Goal: Task Accomplishment & Management: Complete application form

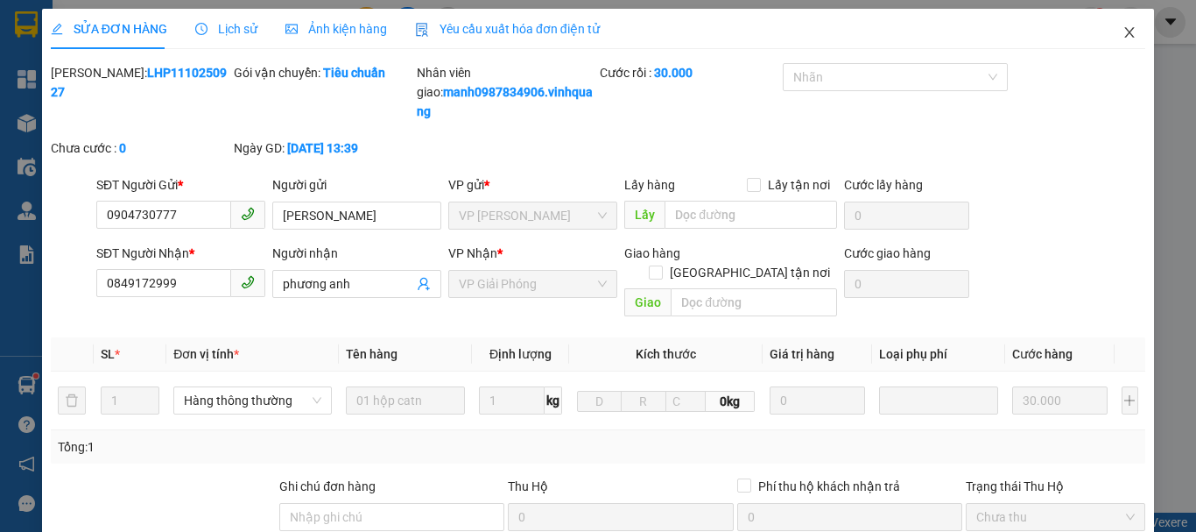
click at [1125, 35] on icon "close" at bounding box center [1130, 32] width 10 height 11
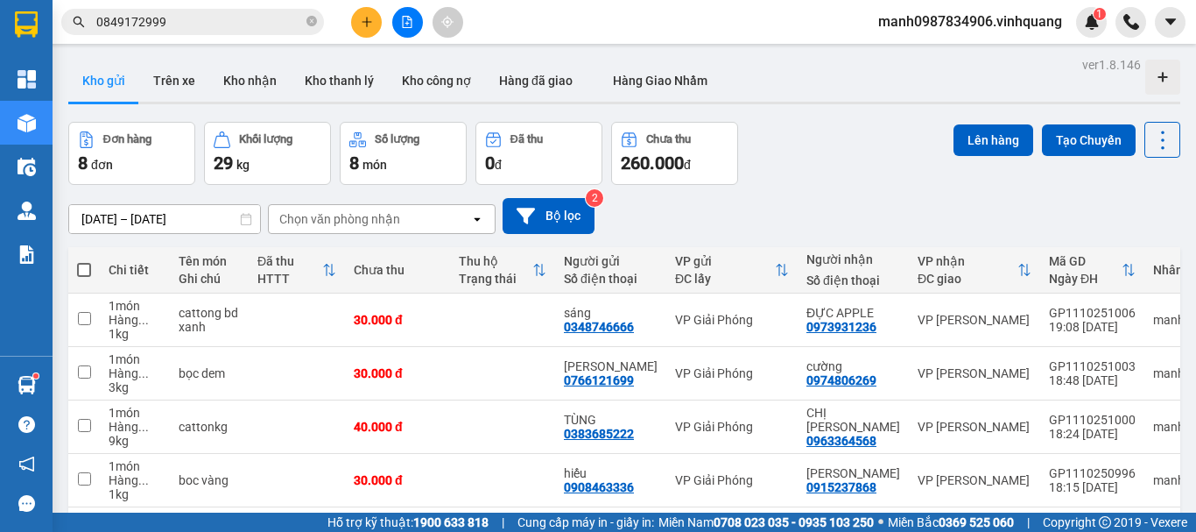
click at [88, 269] on span at bounding box center [84, 270] width 14 height 14
click at [84, 261] on input "checkbox" at bounding box center [84, 261] width 0 height 0
checkbox input "true"
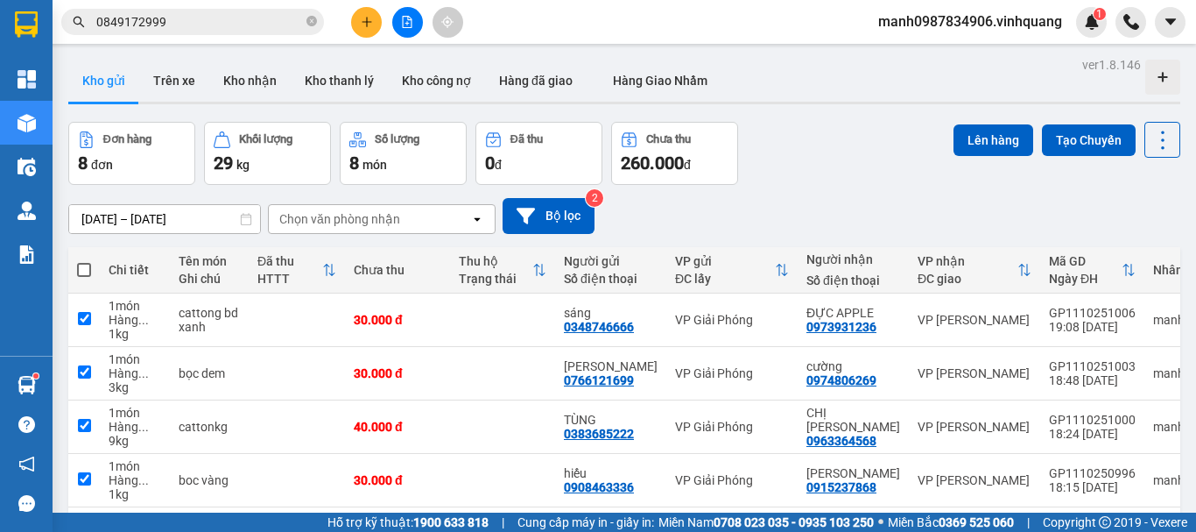
checkbox input "true"
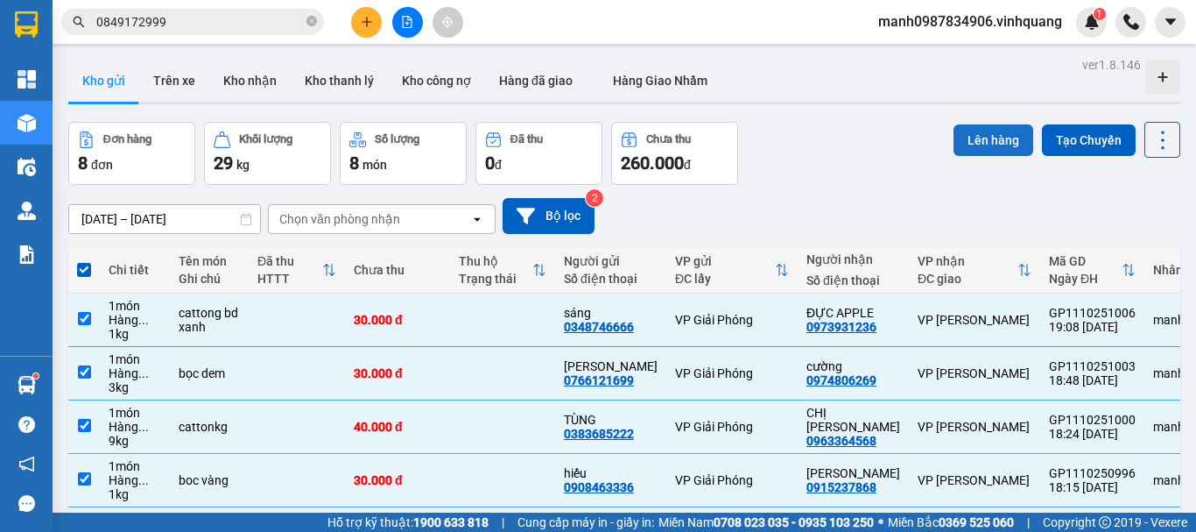
click at [983, 141] on button "Lên hàng" at bounding box center [994, 140] width 80 height 32
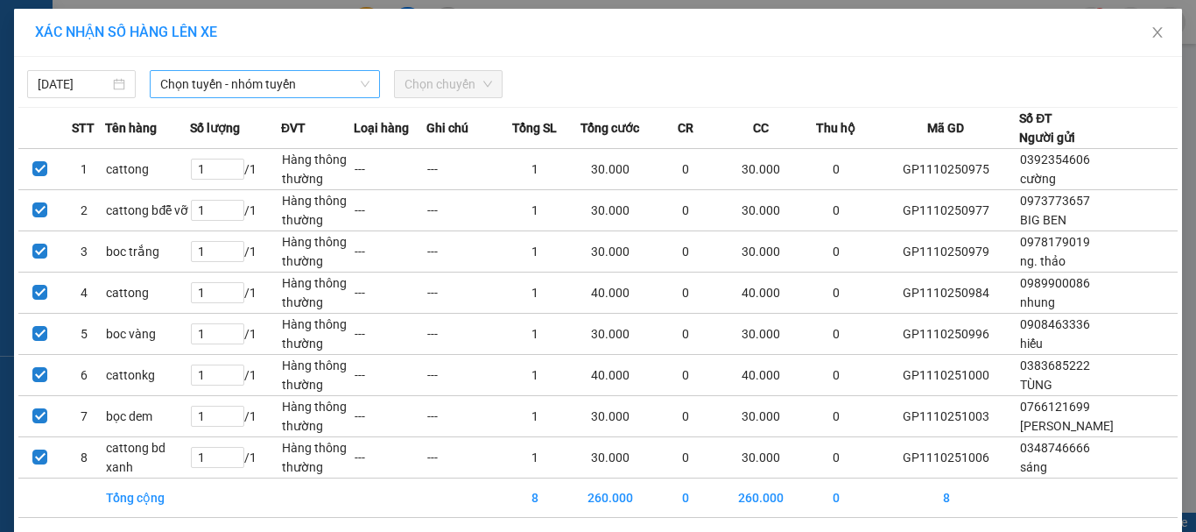
click at [253, 81] on span "Chọn tuyến - nhóm tuyến" at bounding box center [264, 84] width 209 height 26
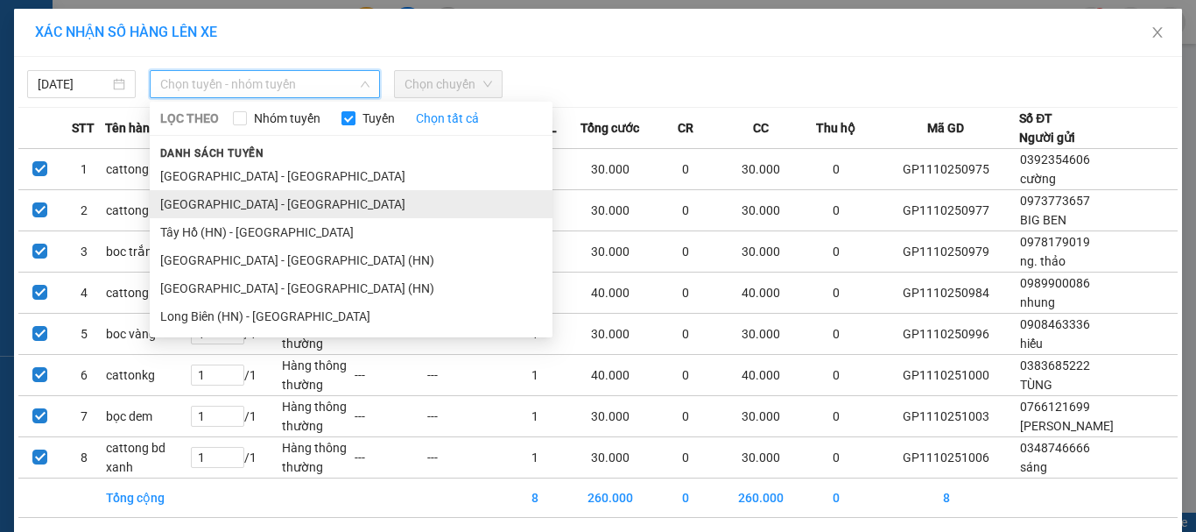
click at [198, 194] on li "Hà Nội - Thanh Hóa" at bounding box center [351, 204] width 403 height 28
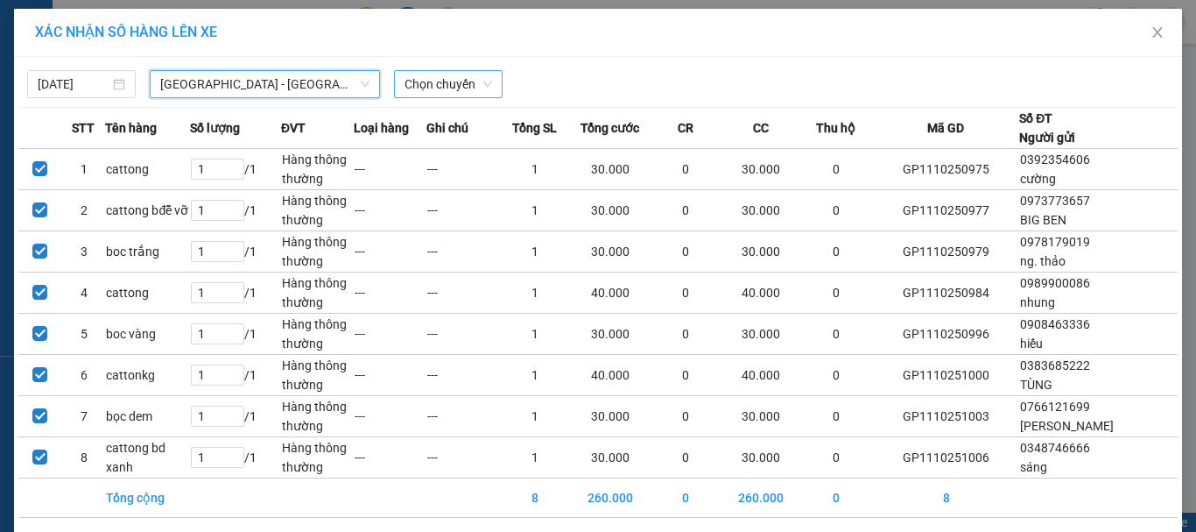
click at [440, 87] on span "Chọn chuyến" at bounding box center [449, 84] width 88 height 26
click at [252, 93] on span "Hà Nội - Thanh Hóa" at bounding box center [264, 84] width 209 height 26
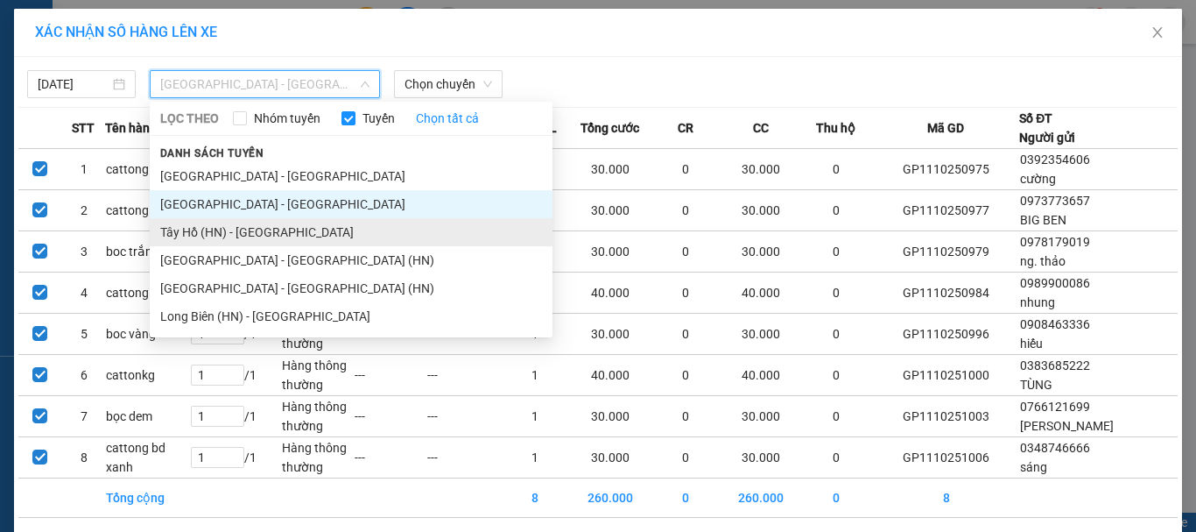
click at [218, 236] on li "Tây Hồ (HN) - Thanh Hóa" at bounding box center [351, 232] width 403 height 28
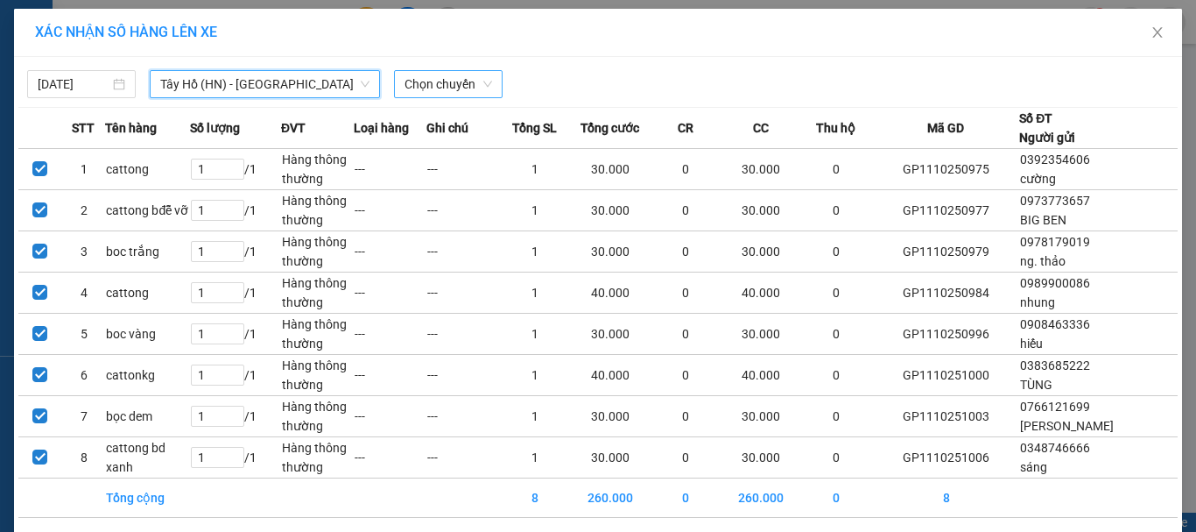
drag, startPoint x: 447, startPoint y: 74, endPoint x: 448, endPoint y: 84, distance: 9.7
click at [449, 74] on span "Chọn chuyến" at bounding box center [449, 84] width 88 height 26
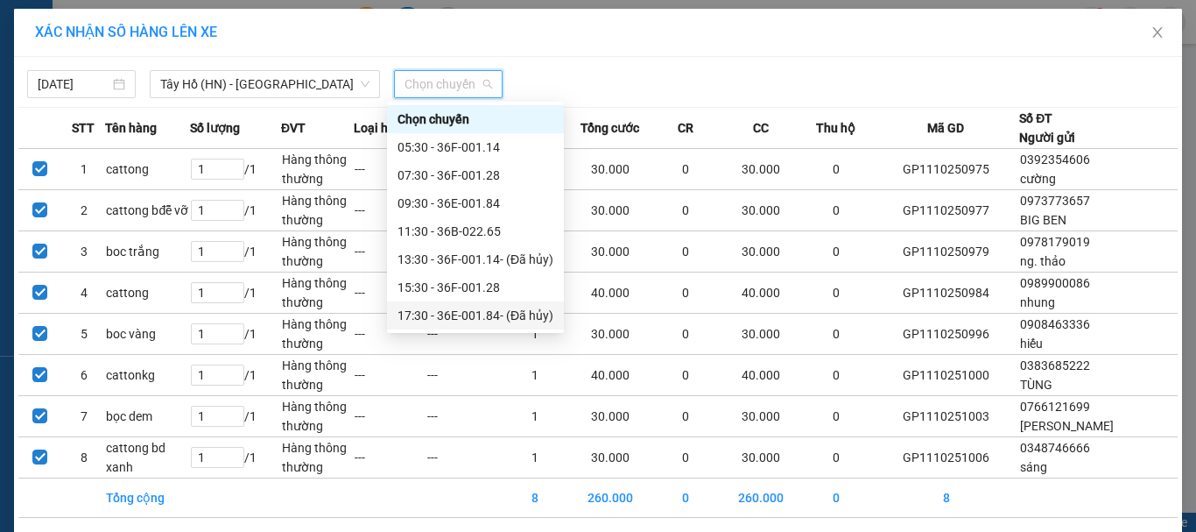
scroll to position [28, 0]
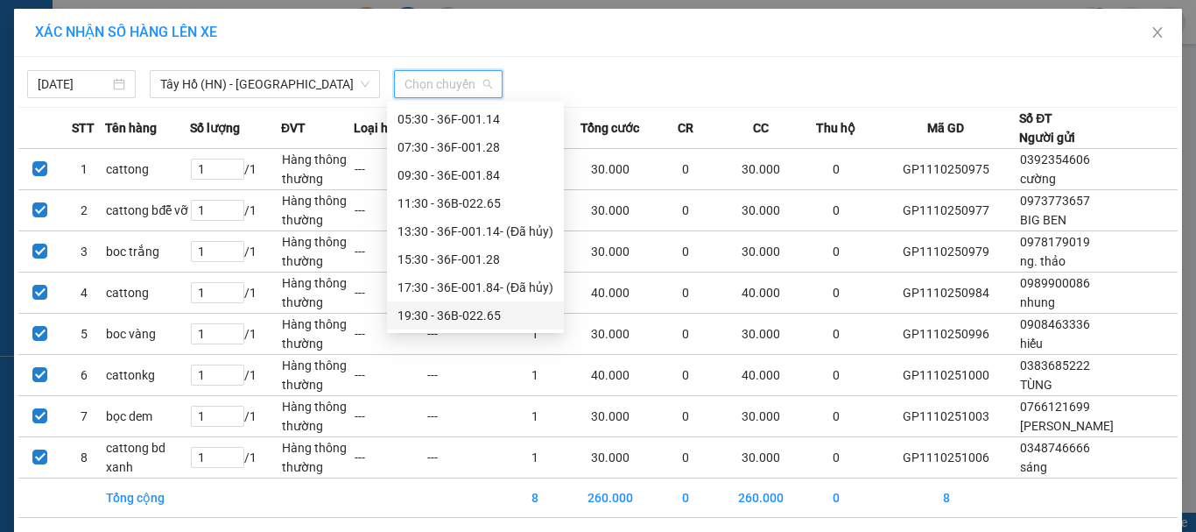
click at [458, 314] on div "19:30 - 36B-022.65" at bounding box center [476, 315] width 156 height 19
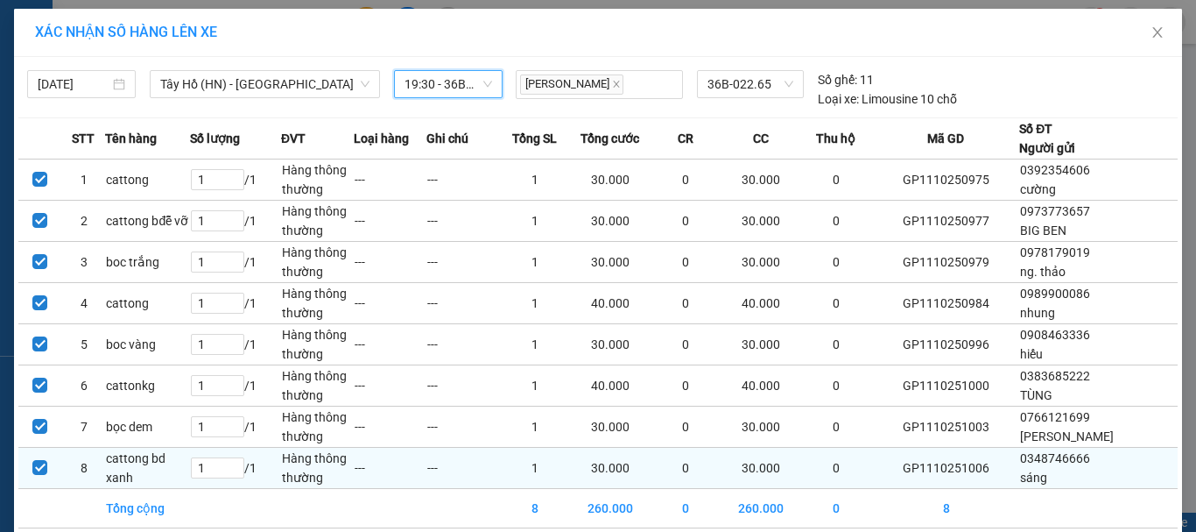
scroll to position [76, 0]
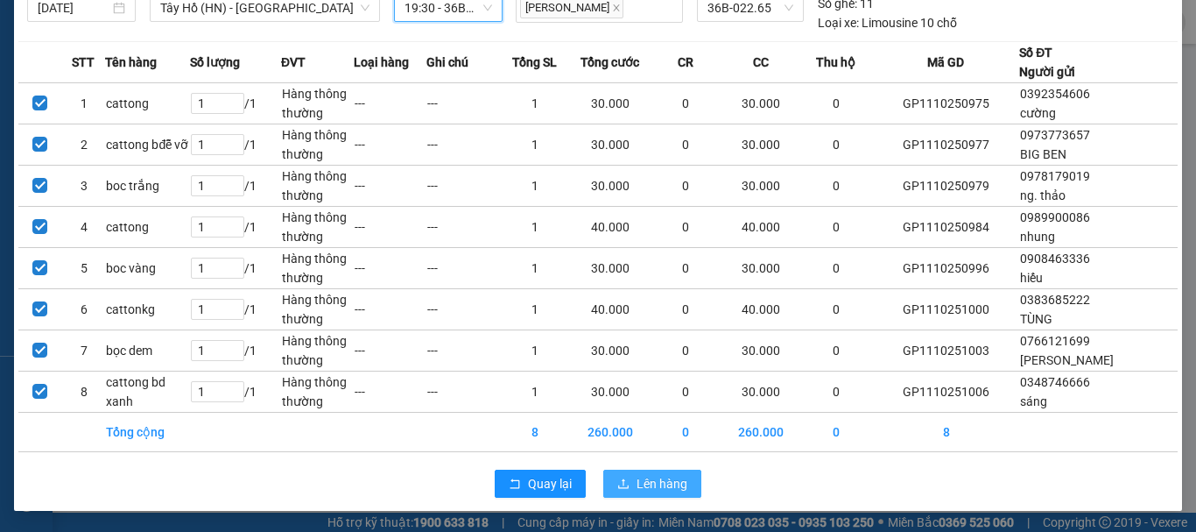
click at [641, 484] on span "Lên hàng" at bounding box center [662, 483] width 51 height 19
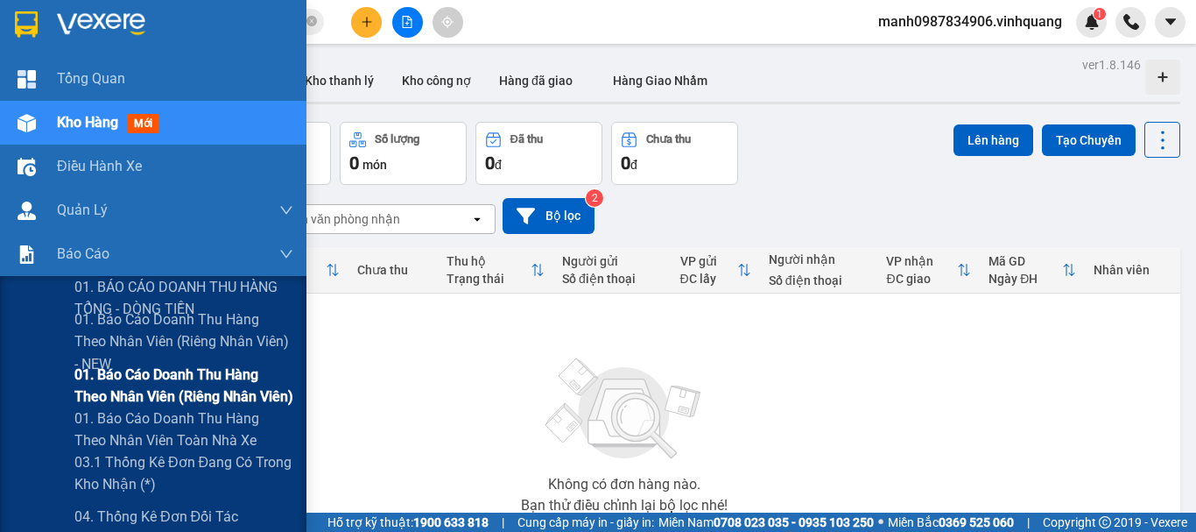
click at [179, 366] on span "01. Báo cáo doanh thu hàng theo nhân viên (riêng nhân viên)" at bounding box center [183, 385] width 219 height 44
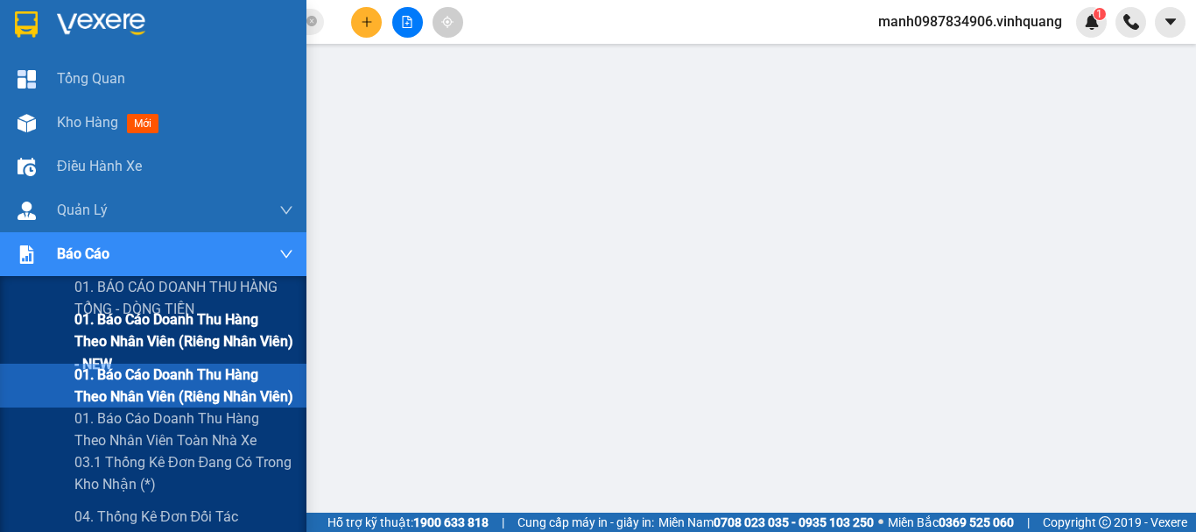
click at [145, 324] on span "01. Báo cáo doanh thu hàng theo nhân viên (Riêng nhân viên) - NEW" at bounding box center [183, 341] width 219 height 66
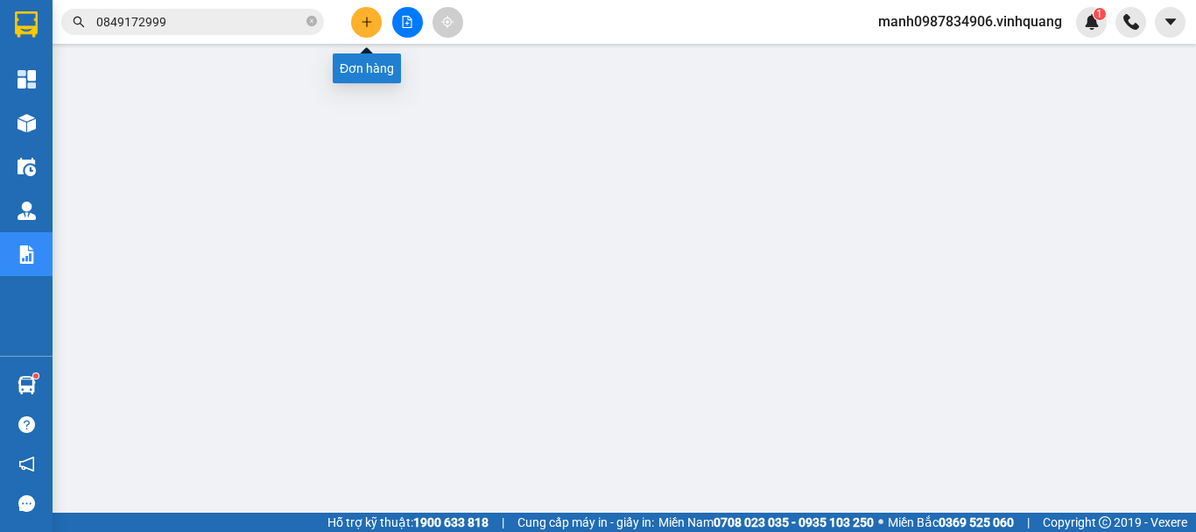
click at [366, 16] on button at bounding box center [366, 22] width 31 height 31
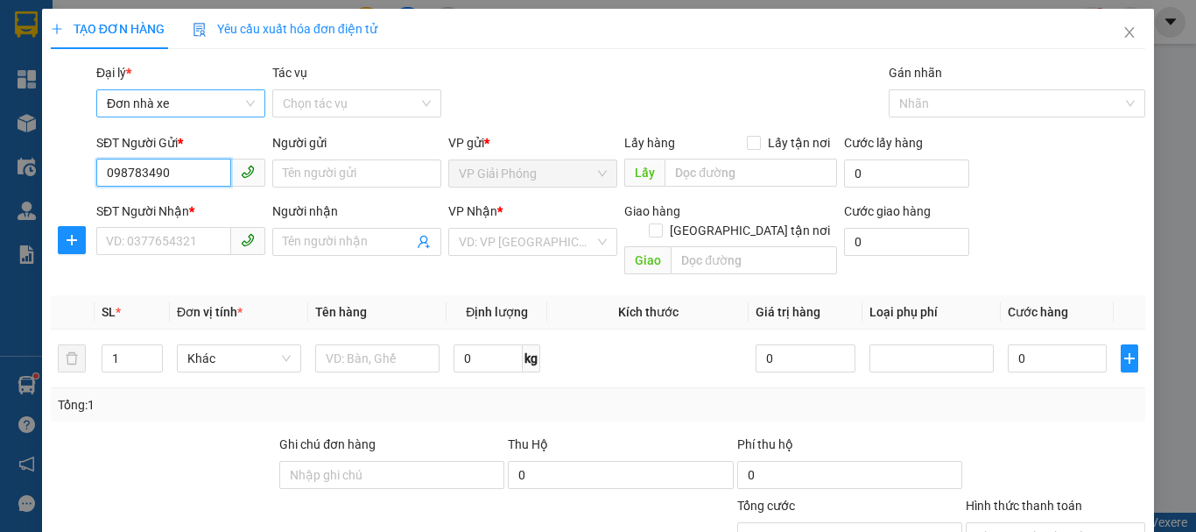
type input "0987834906"
click at [163, 208] on div "0987834906 - mạnh" at bounding box center [179, 208] width 146 height 19
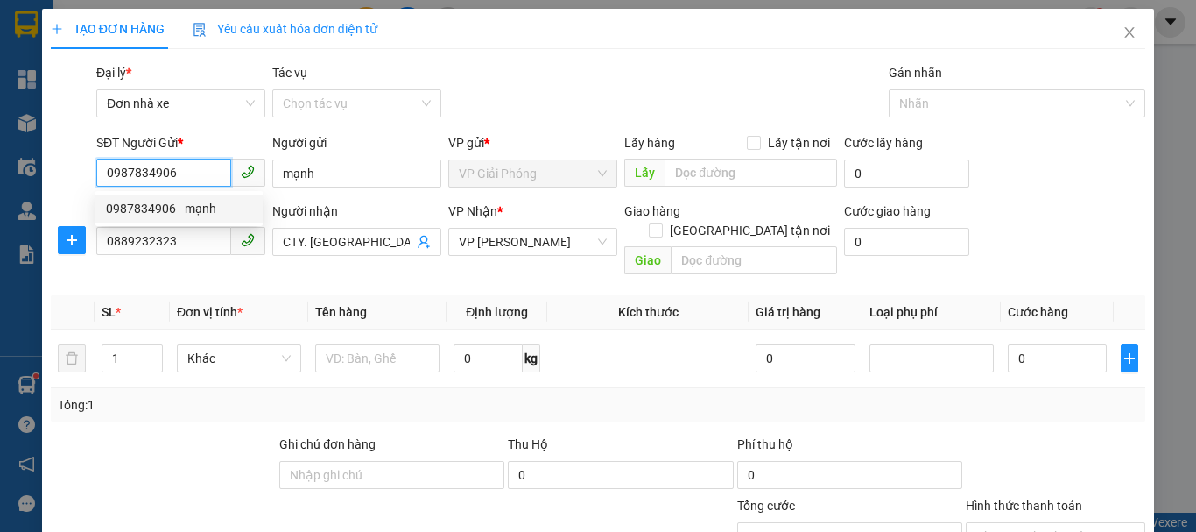
type input "mạnh"
type input "0889232323"
type input "CTY. VĨNH QUANG"
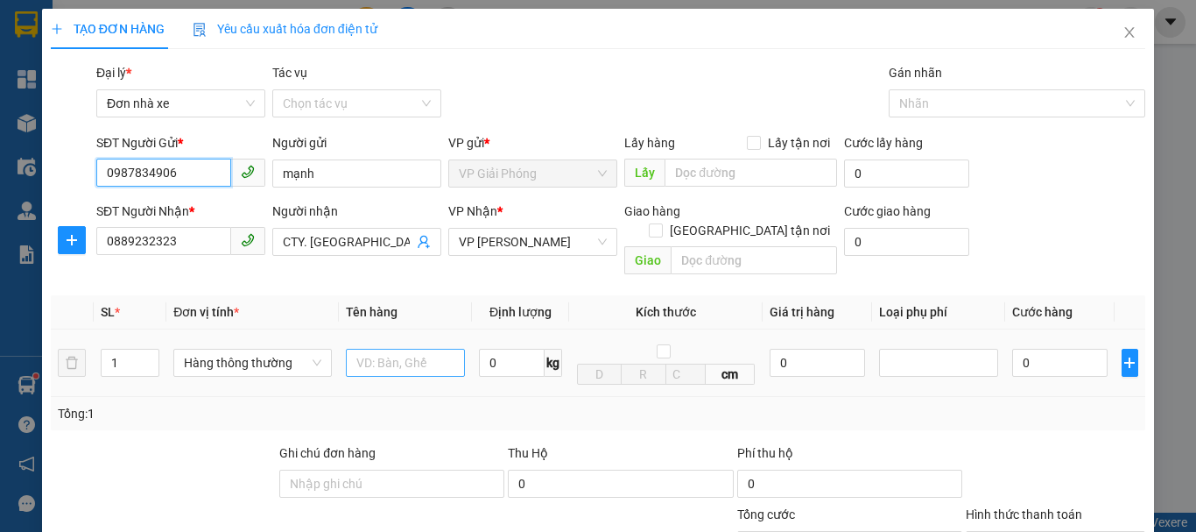
type input "0987834906"
click at [389, 349] on input "text" at bounding box center [405, 363] width 119 height 28
type input "bc vpgp 11\10"
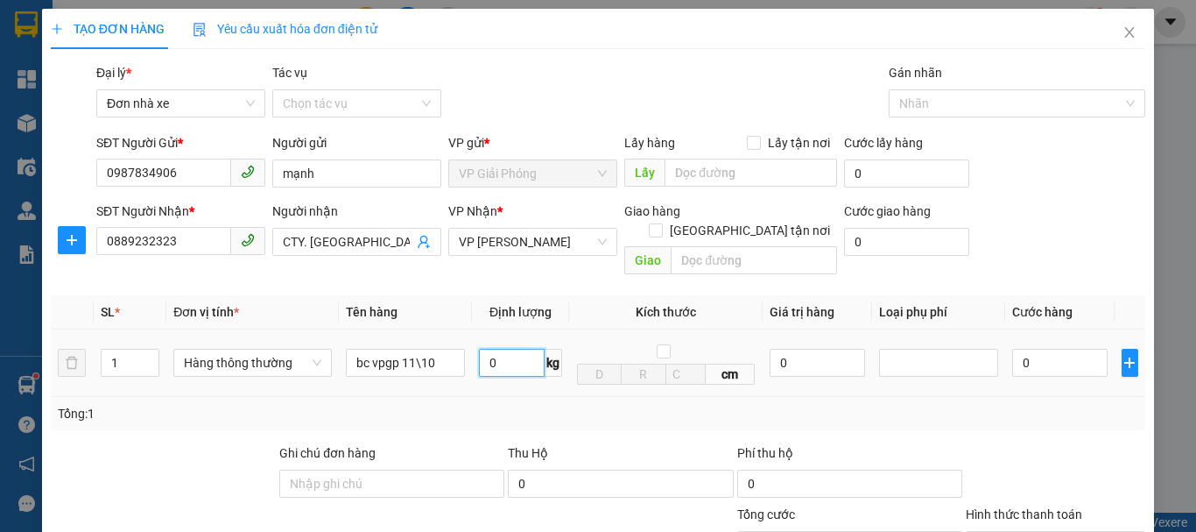
click at [504, 349] on input "0" at bounding box center [512, 363] width 66 height 28
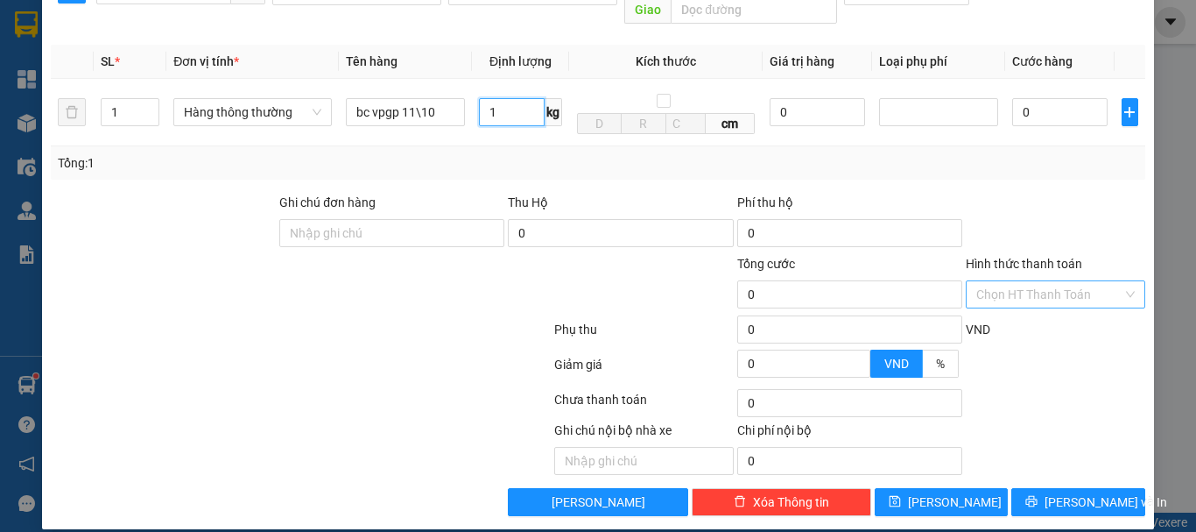
type input "1"
click at [1033, 281] on input "Hình thức thanh toán" at bounding box center [1049, 294] width 146 height 26
type input "30.000"
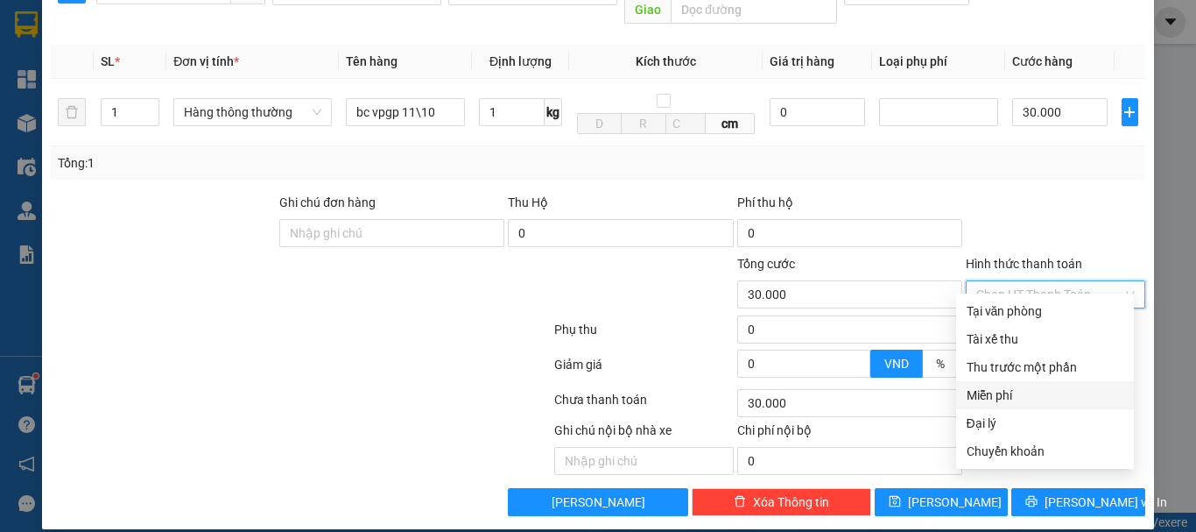
click at [1006, 397] on div "Miễn phí" at bounding box center [1045, 394] width 157 height 19
type input "0"
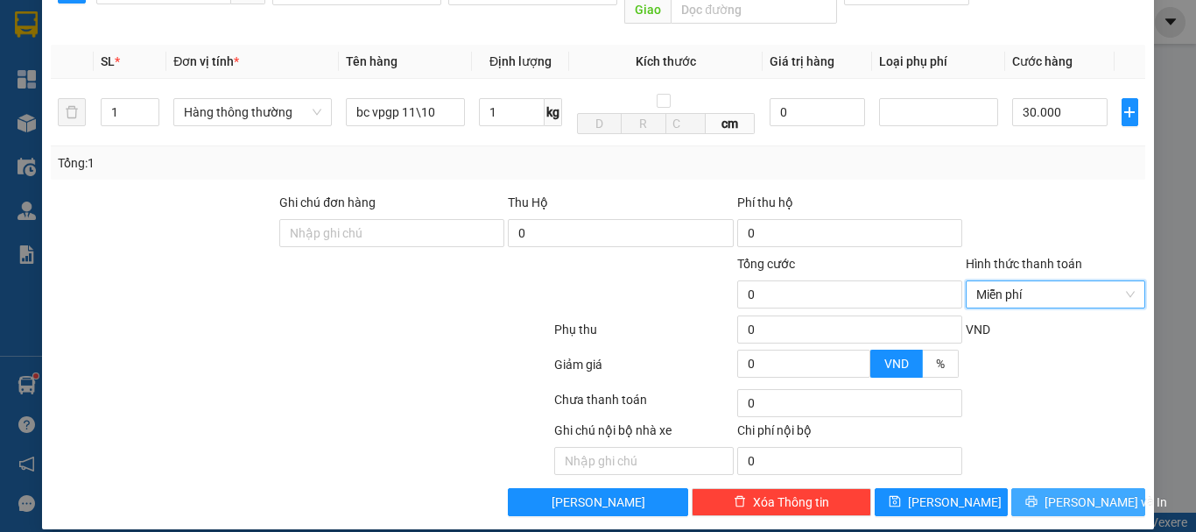
click at [1068, 492] on span "Lưu và In" at bounding box center [1106, 501] width 123 height 19
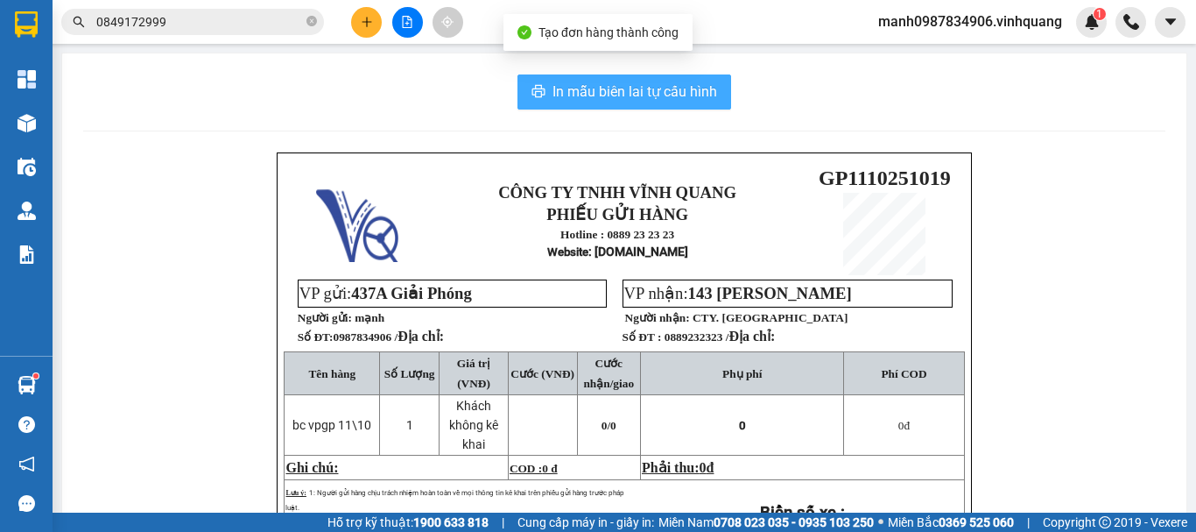
click at [596, 83] on span "In mẫu biên lai tự cấu hình" at bounding box center [635, 92] width 165 height 22
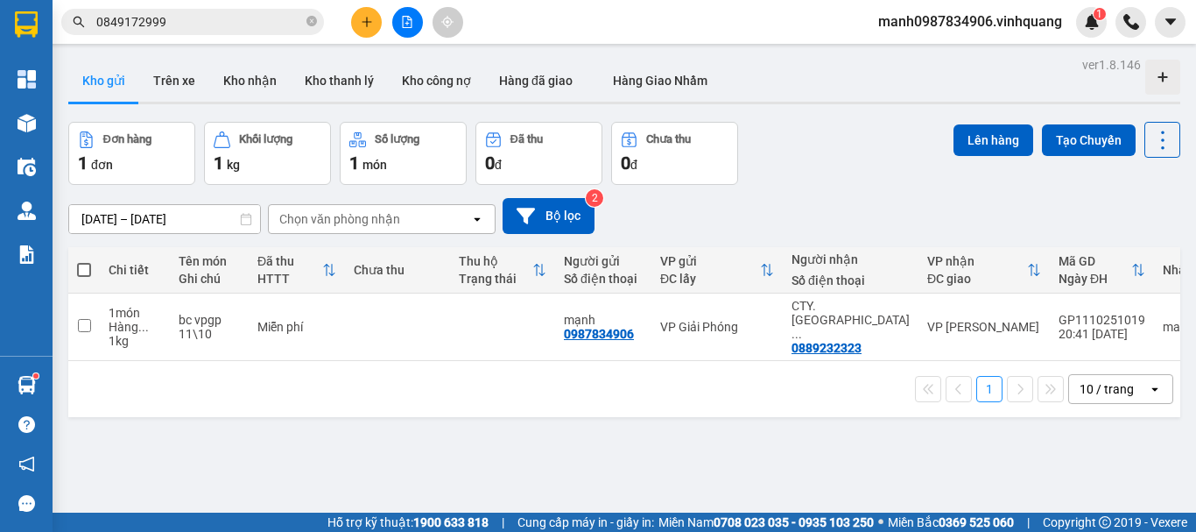
click at [1020, 25] on span "manh0987834906.vinhquang" at bounding box center [970, 22] width 212 height 22
click at [920, 56] on span "Đăng xuất" at bounding box center [979, 54] width 174 height 19
